Goal: Task Accomplishment & Management: Manage account settings

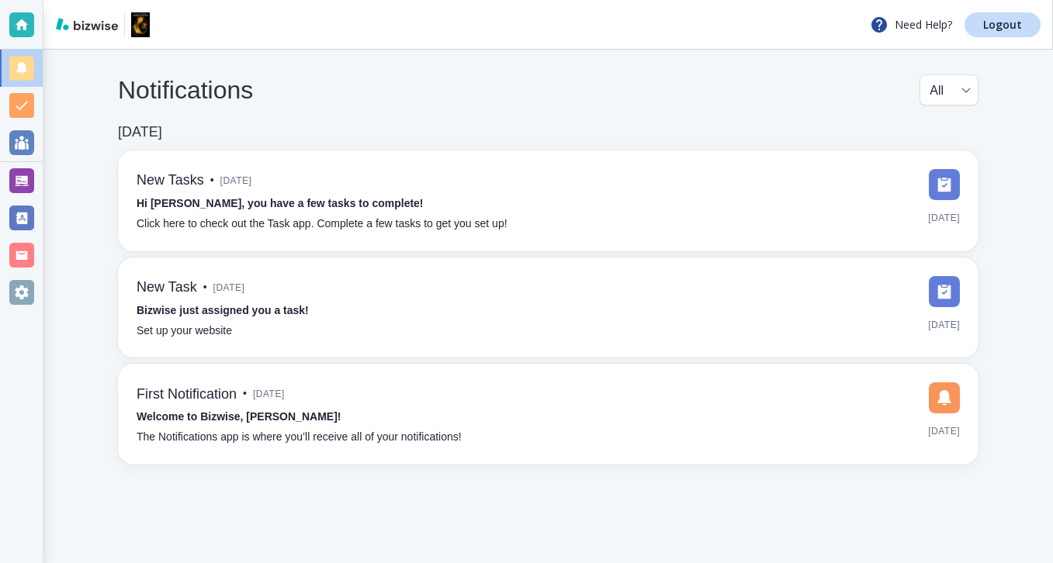
click at [36, 180] on div at bounding box center [21, 180] width 43 height 37
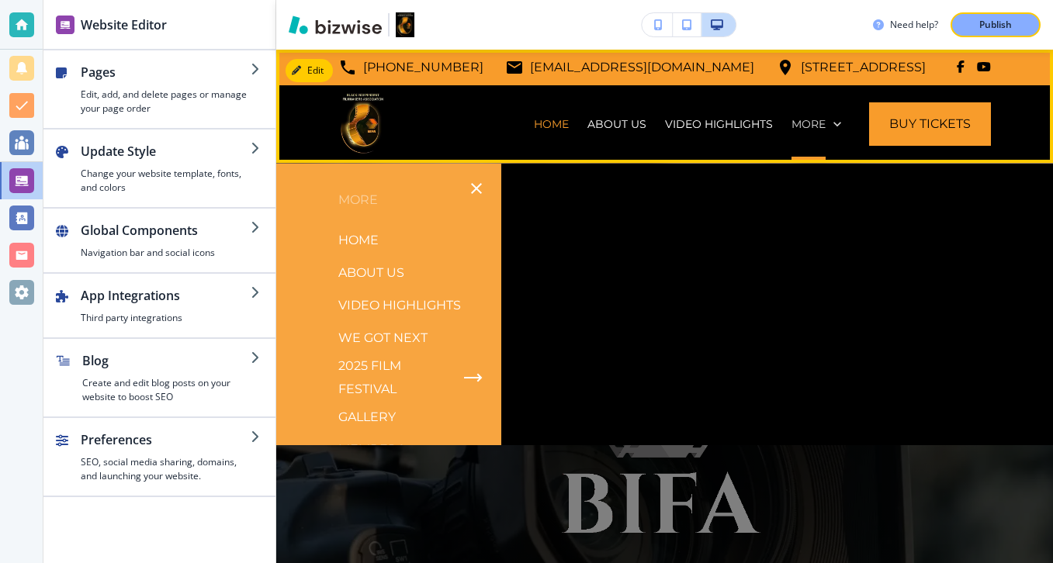
click at [822, 121] on p "More" at bounding box center [808, 124] width 34 height 16
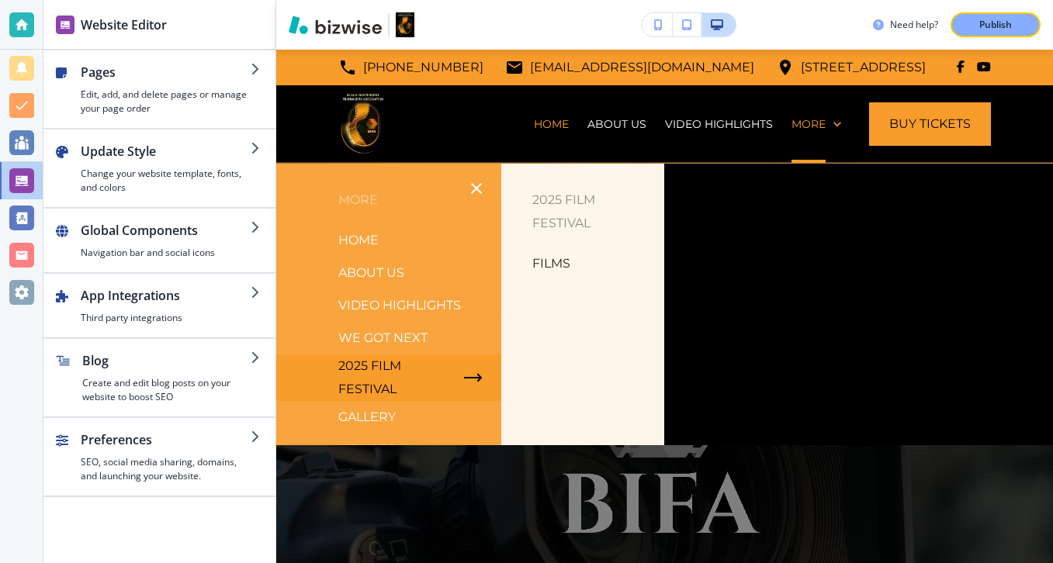
click at [558, 270] on p "Films" at bounding box center [551, 263] width 38 height 23
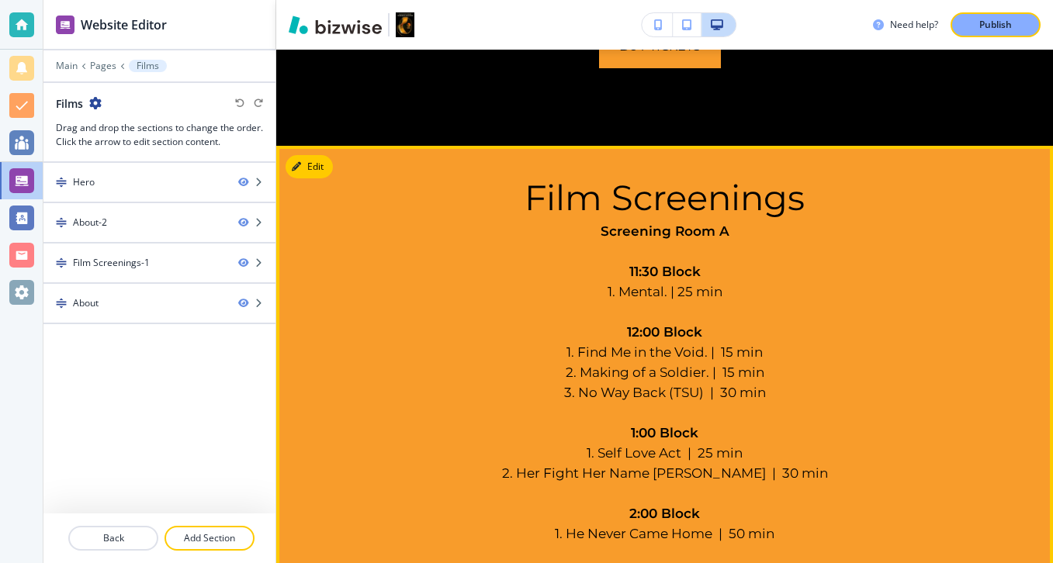
scroll to position [662, 0]
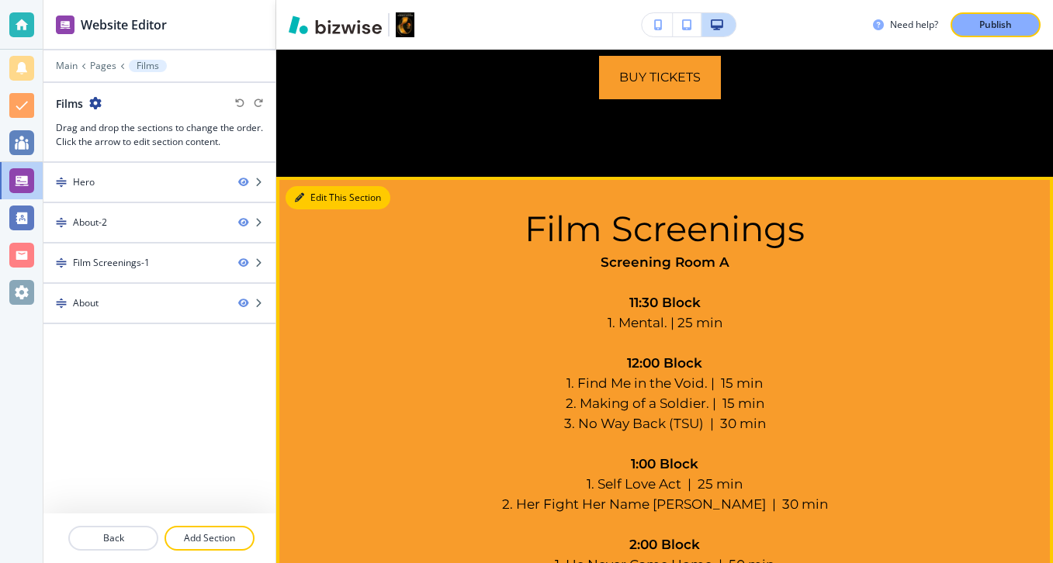
click at [321, 196] on button "Edit This Section" at bounding box center [337, 197] width 105 height 23
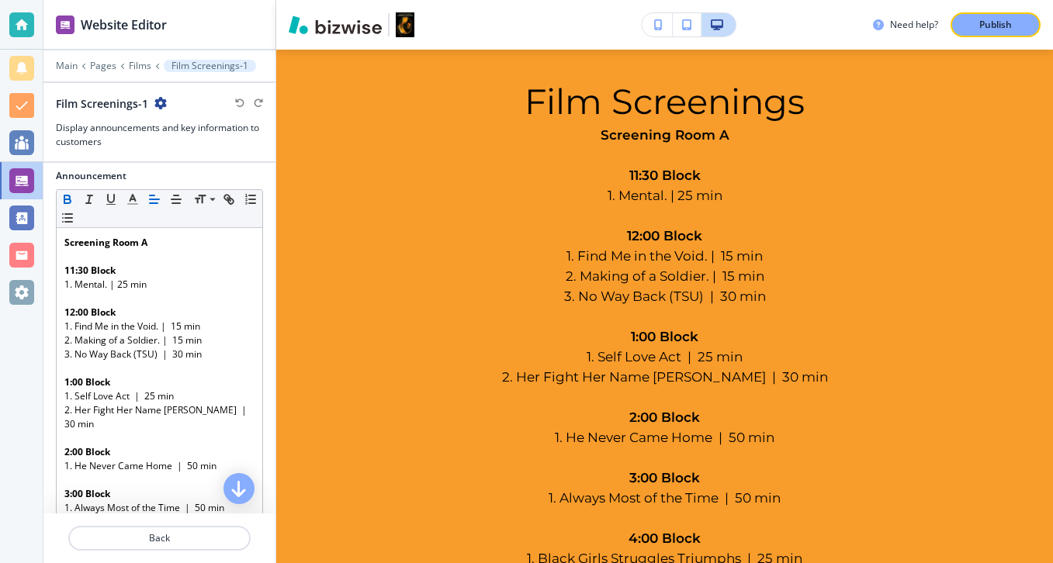
scroll to position [340, 0]
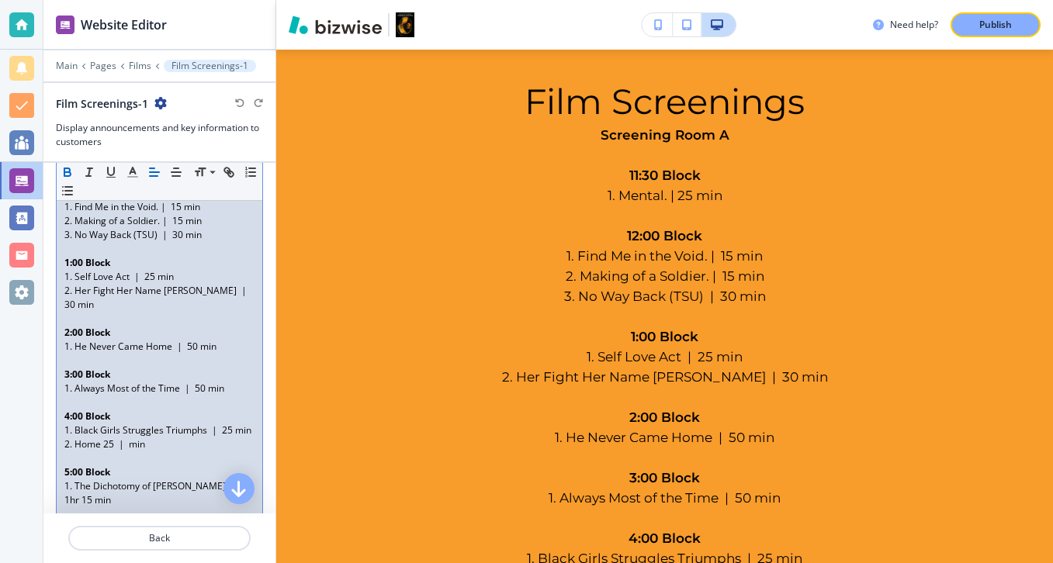
click at [130, 240] on p "3. No Way Back (TSU) | 30 min" at bounding box center [159, 235] width 190 height 14
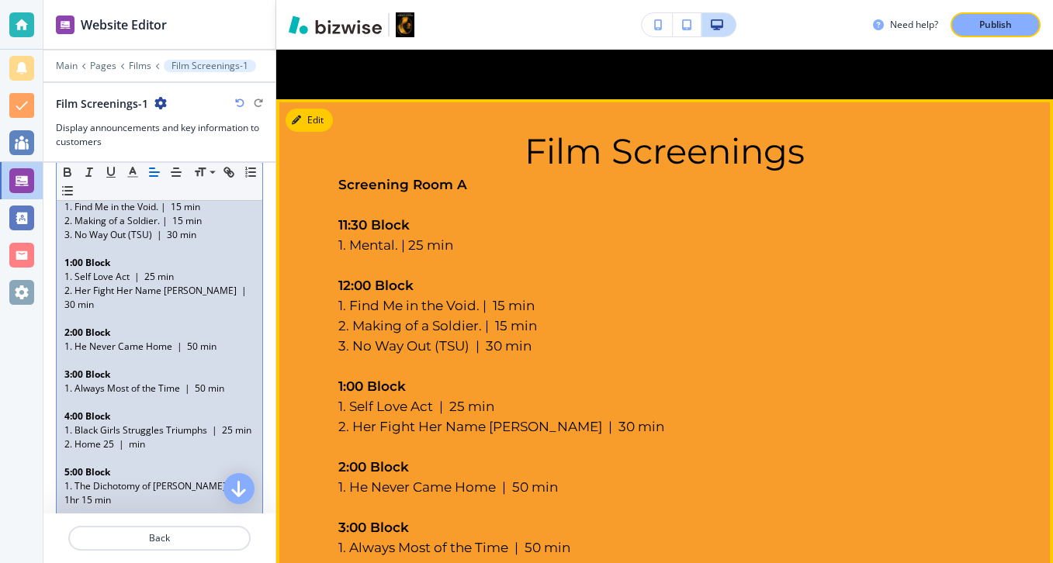
scroll to position [0, 0]
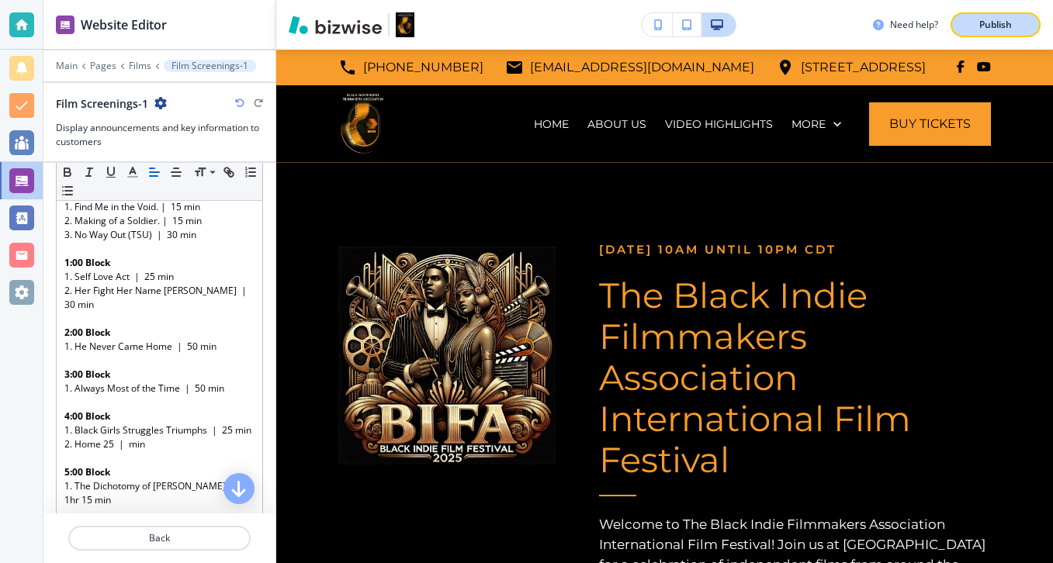
click at [980, 33] on button "Publish" at bounding box center [995, 24] width 90 height 25
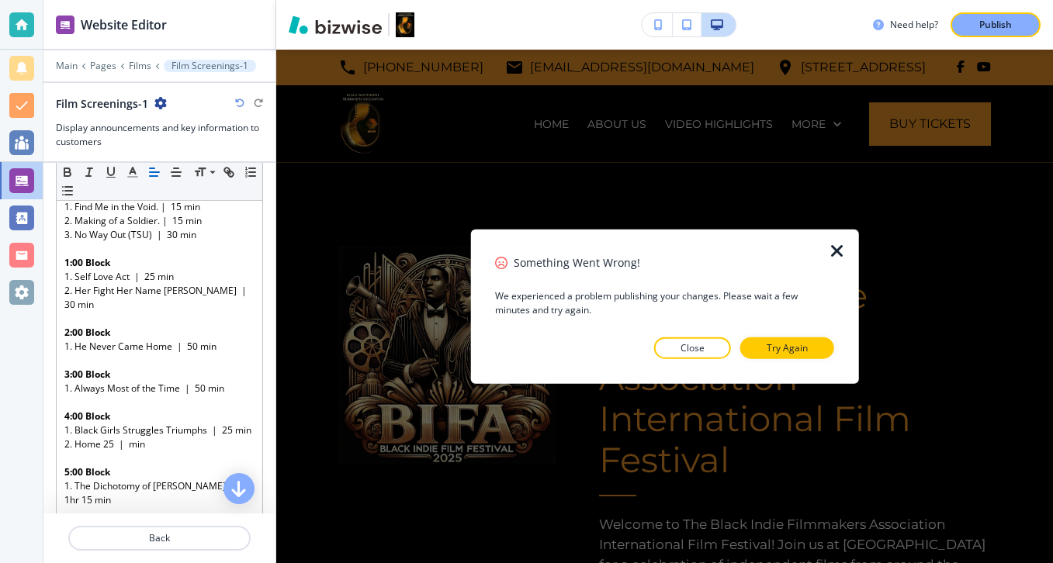
click at [842, 246] on icon "button" at bounding box center [837, 251] width 19 height 19
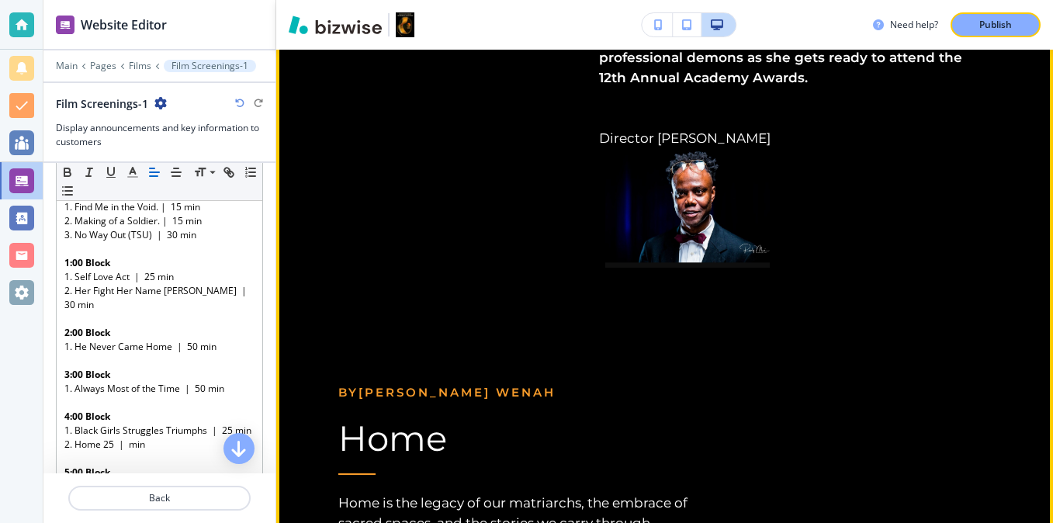
scroll to position [9003, 0]
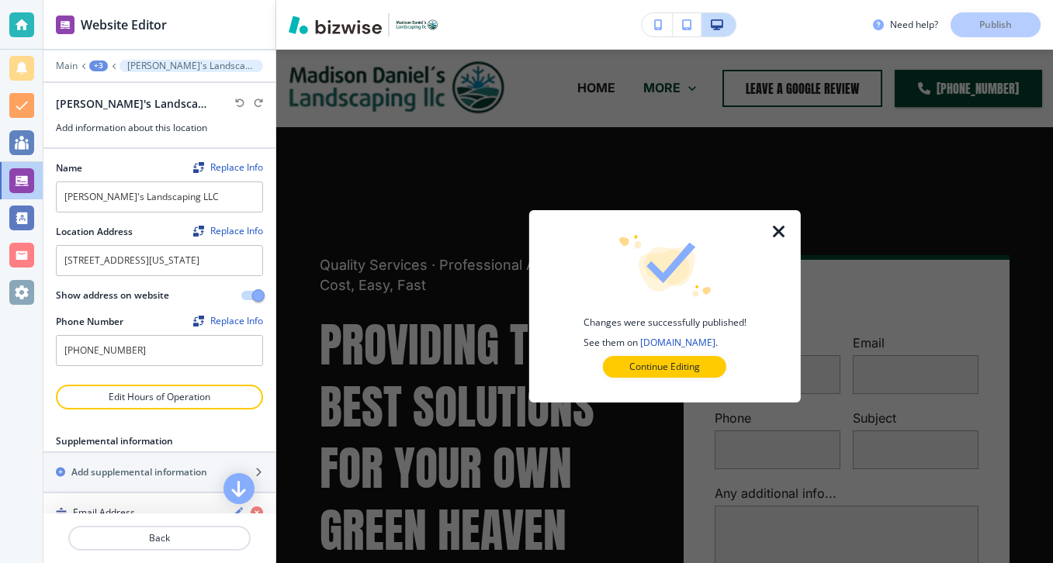
scroll to position [10082, 0]
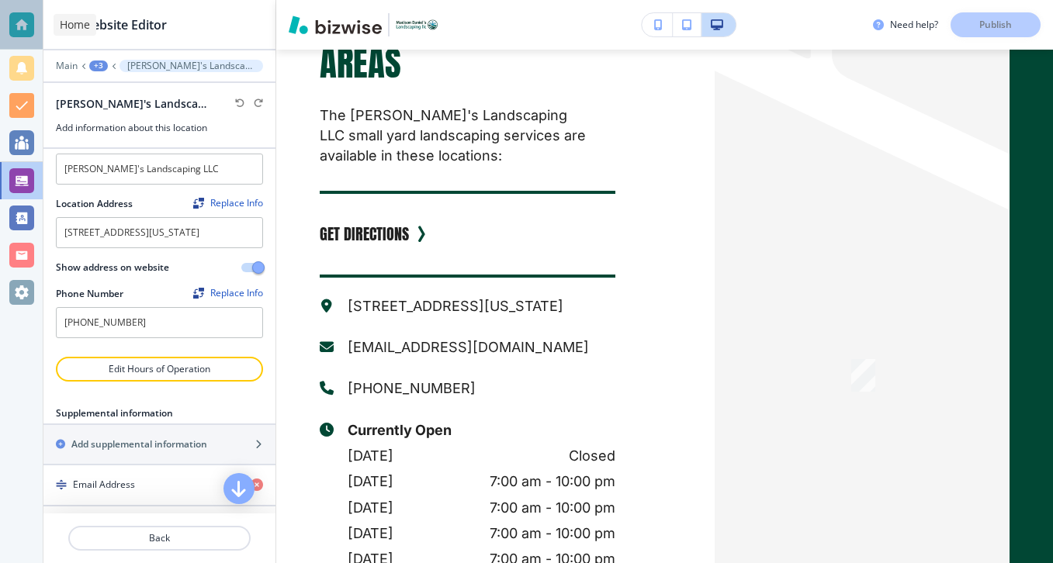
click at [30, 5] on div at bounding box center [21, 25] width 43 height 50
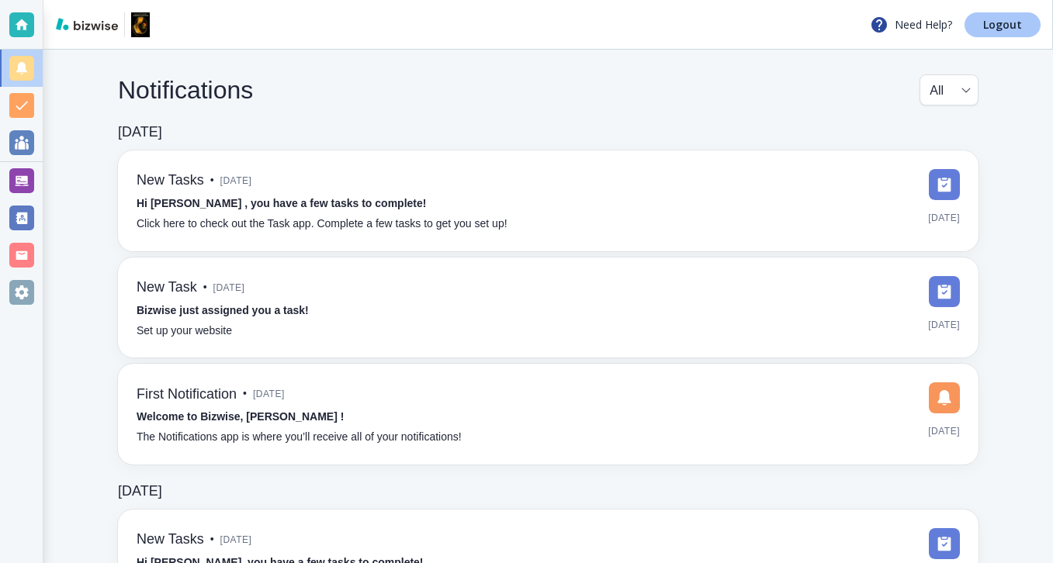
click at [971, 20] on link "Logout" at bounding box center [1002, 24] width 76 height 25
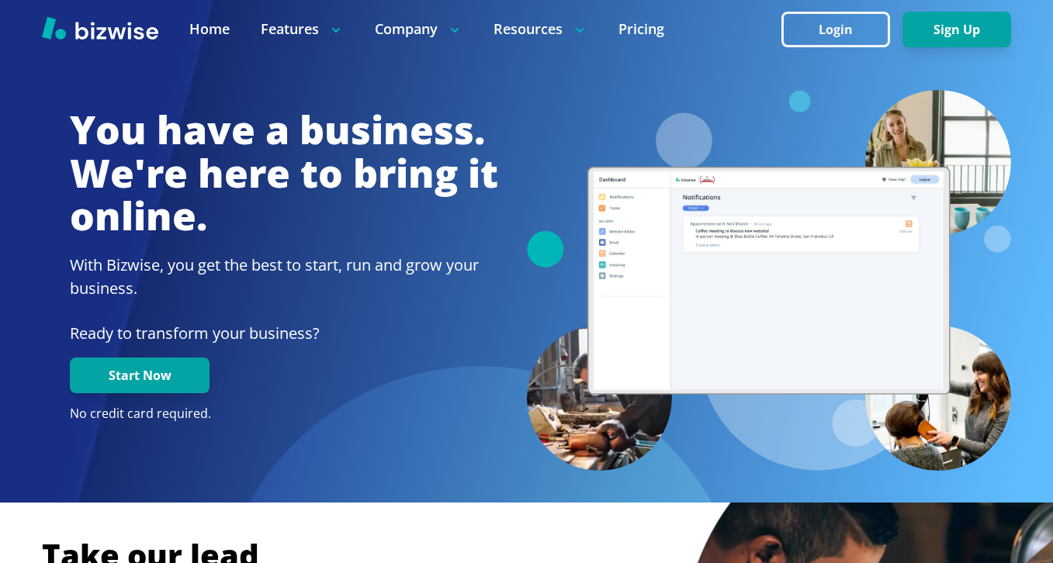
click at [794, 33] on button "Login" at bounding box center [835, 30] width 109 height 36
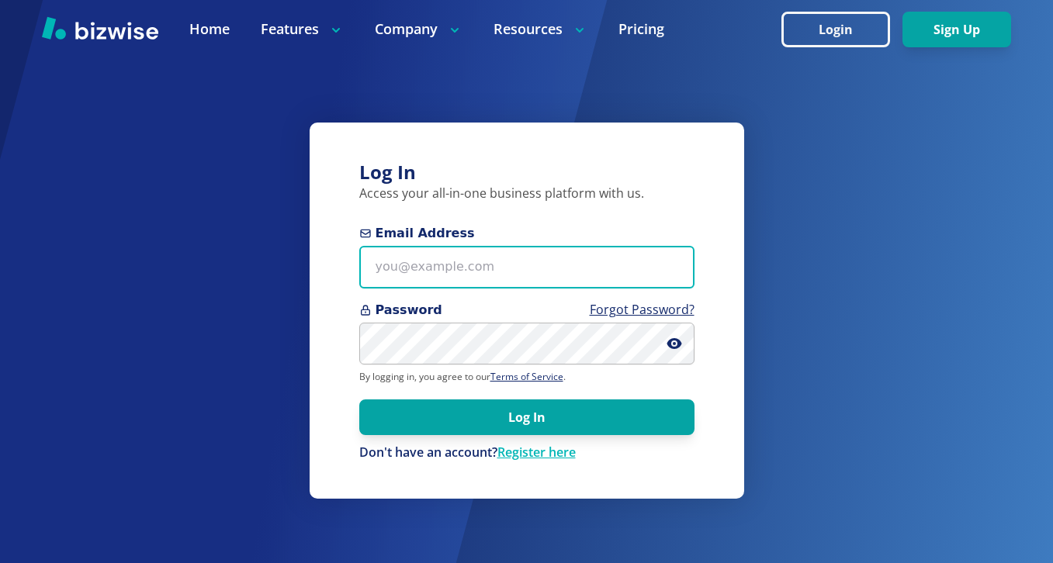
click at [507, 258] on input "Email Address" at bounding box center [526, 267] width 335 height 43
paste input "[PERSON_NAME][EMAIL_ADDRESS][DOMAIN_NAME]"
type input "[PERSON_NAME][EMAIL_ADDRESS][DOMAIN_NAME]"
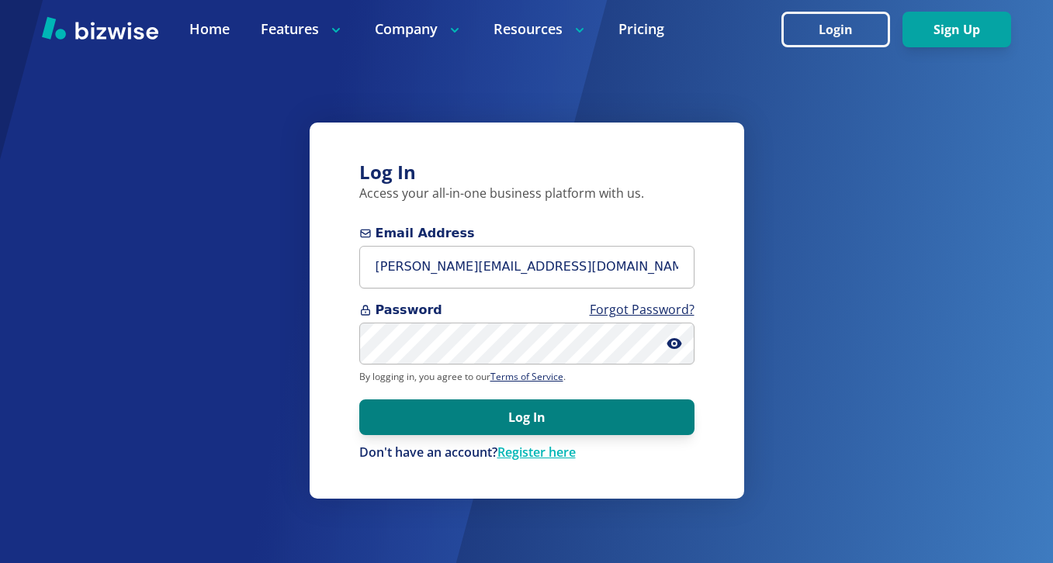
click at [586, 407] on button "Log In" at bounding box center [526, 417] width 335 height 36
